Goal: Task Accomplishment & Management: Use online tool/utility

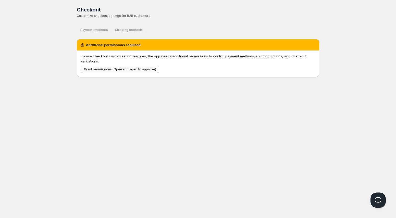
click at [132, 71] on span "Grant permissions (Open app again to approve)" at bounding box center [120, 69] width 72 height 4
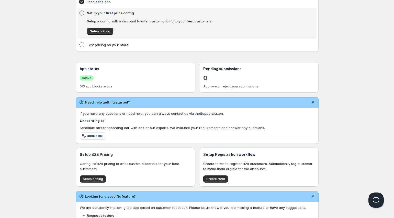
scroll to position [74, 0]
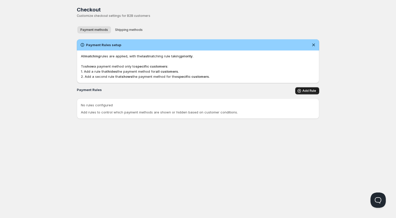
click at [310, 89] on span "Add Rule" at bounding box center [310, 91] width 14 height 4
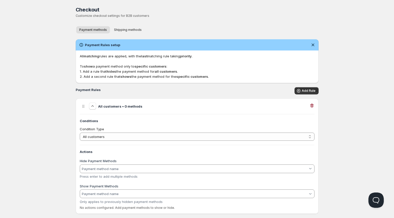
scroll to position [8, 0]
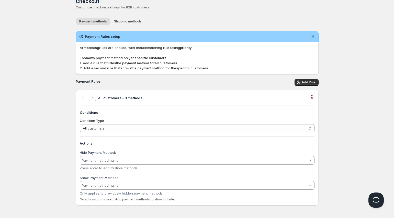
click at [140, 122] on div "Condition Type" at bounding box center [197, 120] width 234 height 5
click at [135, 128] on select "All customers Customer has tags Cart total" at bounding box center [197, 128] width 234 height 8
click at [80, 124] on select "All customers Customer has tags Cart total" at bounding box center [197, 128] width 234 height 8
click at [115, 160] on input "Hide Payment Methods" at bounding box center [194, 161] width 227 height 8
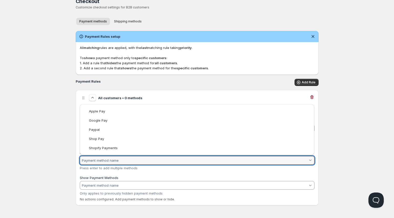
click at [115, 174] on html "Home Pricing Price lists Checkout Forms Submissions Settings Features Plans Che…" at bounding box center [197, 105] width 394 height 227
click at [113, 185] on input "Show Payment Methods" at bounding box center [194, 186] width 227 height 8
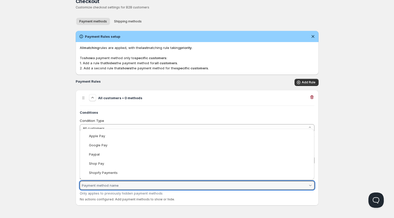
click at [68, 190] on html "Home Pricing Price lists Checkout Forms Submissions Settings Features Plans Che…" at bounding box center [197, 105] width 394 height 227
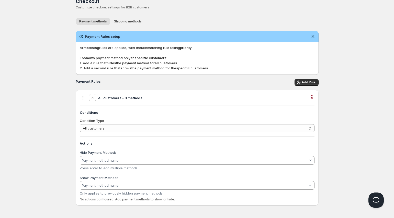
scroll to position [0, 0]
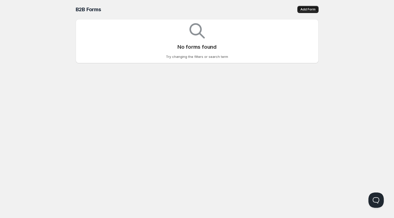
click at [306, 10] on span "Add Form" at bounding box center [307, 9] width 15 height 4
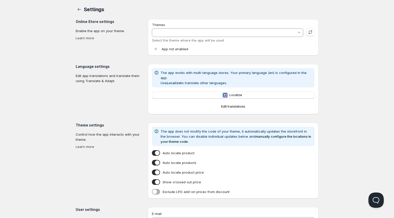
type input "hotfix/1.22.2"
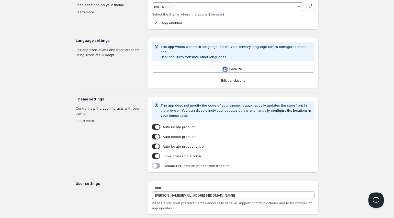
scroll to position [35, 0]
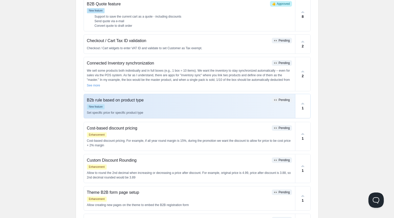
scroll to position [91, 0]
